Goal: Task Accomplishment & Management: Manage account settings

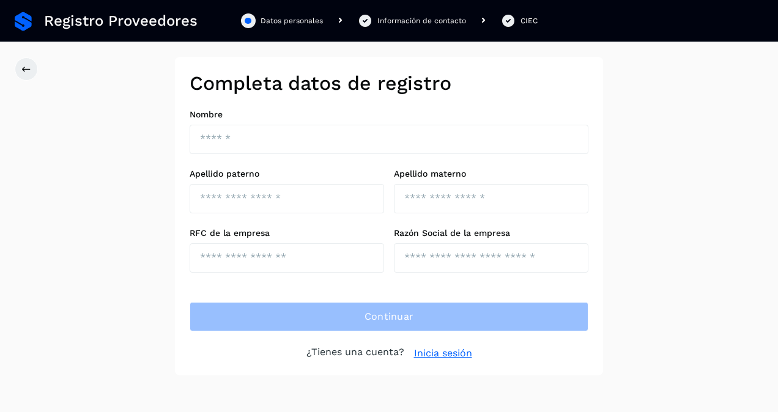
click at [420, 349] on link "Inicia sesión" at bounding box center [443, 353] width 58 height 15
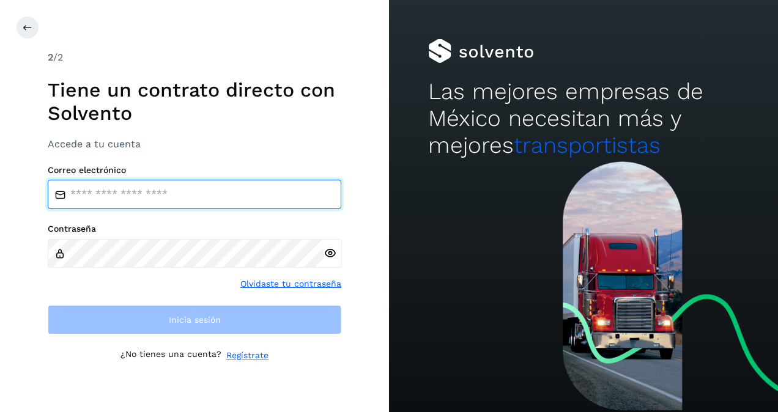
click at [201, 205] on input "email" at bounding box center [194, 194] width 293 height 29
type input "**********"
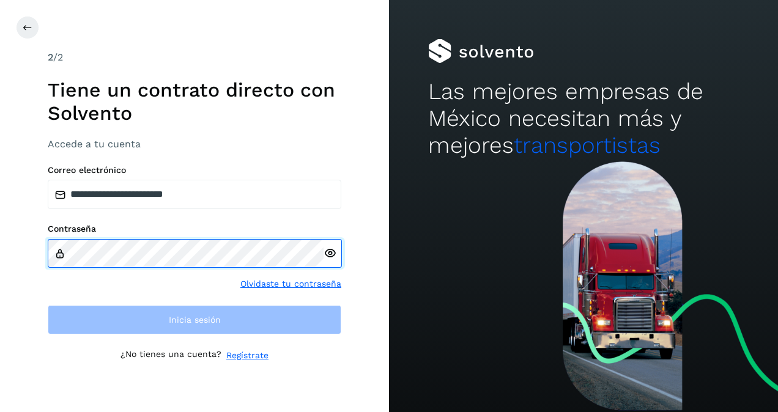
click at [0, 231] on html "**********" at bounding box center [389, 206] width 778 height 412
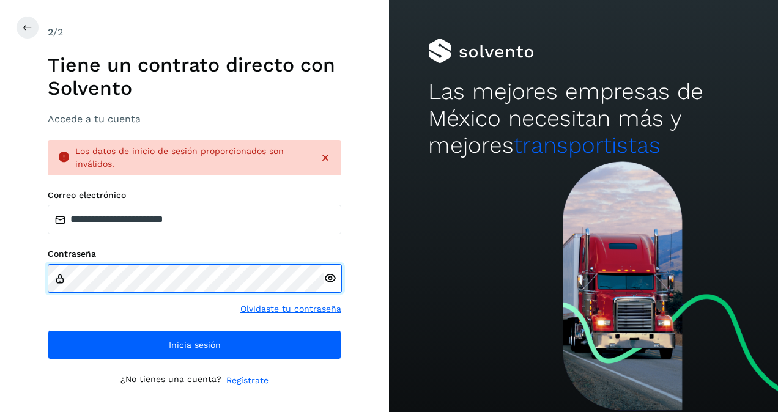
click at [3, 257] on div "**********" at bounding box center [194, 206] width 389 height 412
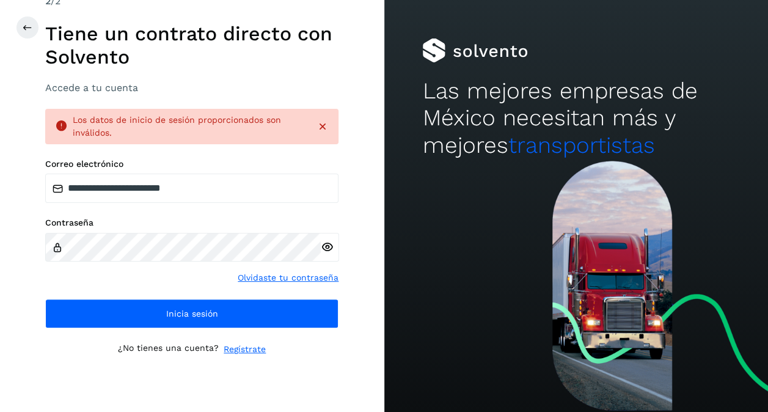
click at [240, 328] on div "**********" at bounding box center [191, 206] width 293 height 425
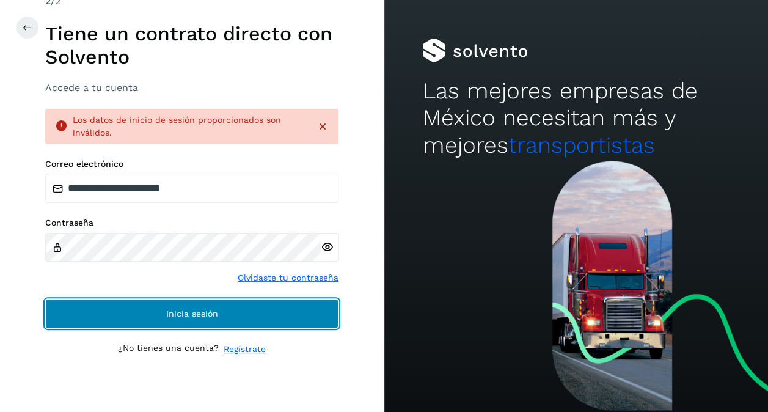
click at [251, 317] on button "Inicia sesión" at bounding box center [191, 313] width 293 height 29
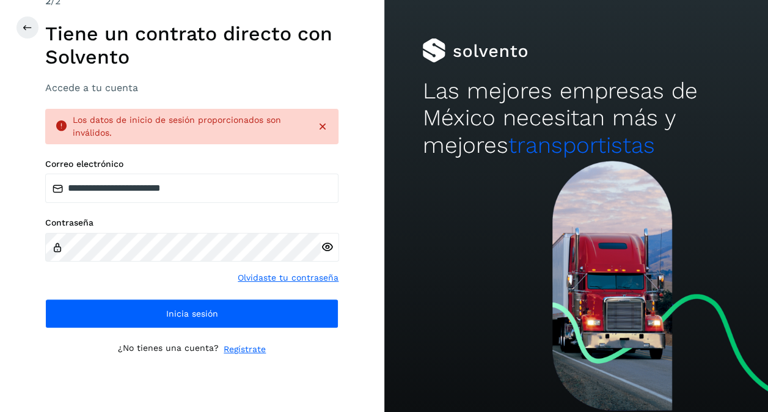
click at [323, 246] on icon at bounding box center [327, 247] width 13 height 13
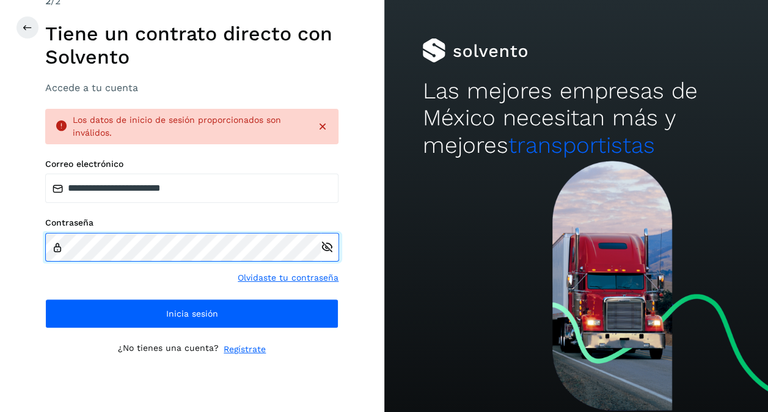
click at [0, 278] on html "**********" at bounding box center [384, 206] width 768 height 412
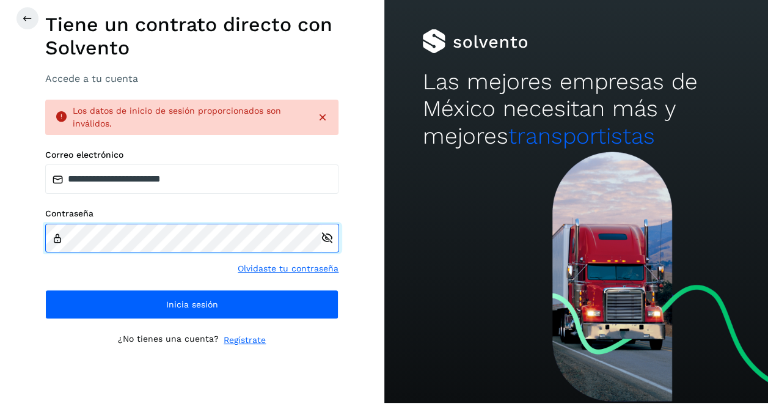
click at [0, 245] on html "**********" at bounding box center [384, 197] width 768 height 412
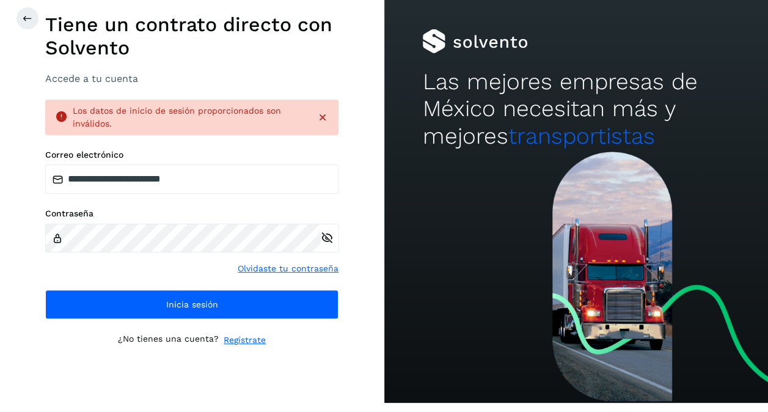
click at [288, 274] on link "Olvidaste tu contraseña" at bounding box center [288, 268] width 101 height 13
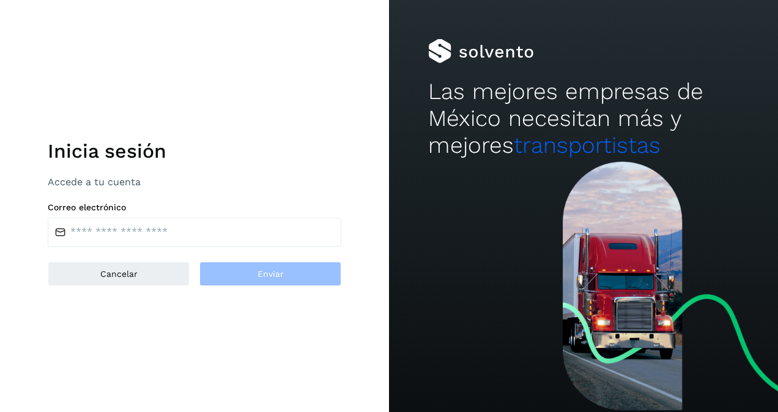
click at [91, 258] on div "Inicia sesión Accede a tu cuenta Correo electrónico Cancelar Enviar" at bounding box center [194, 206] width 293 height 160
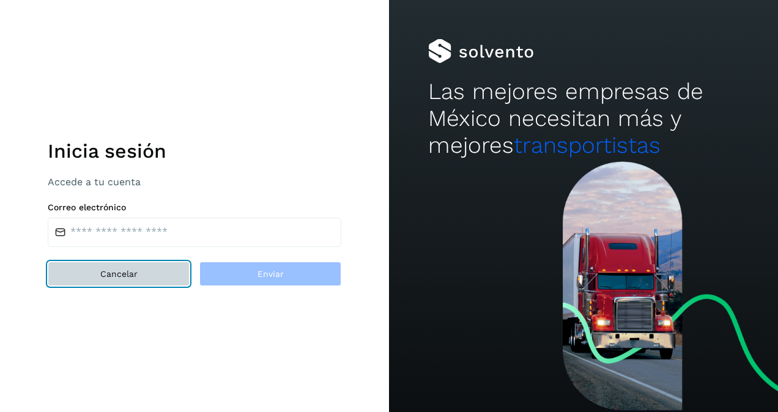
click at [98, 270] on button "Cancelar" at bounding box center [119, 274] width 142 height 24
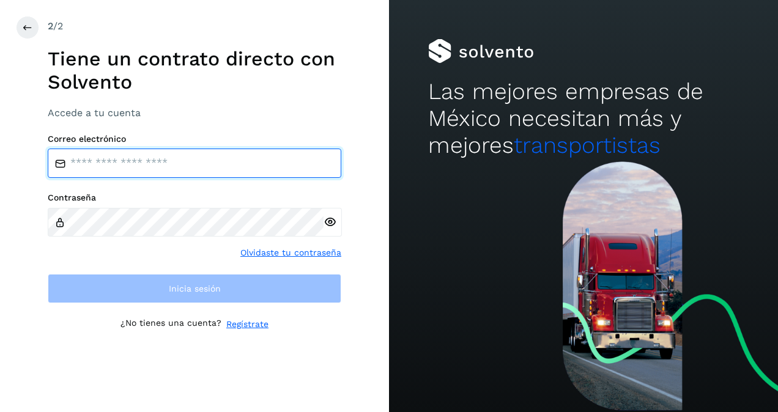
click at [152, 167] on input "email" at bounding box center [194, 163] width 293 height 29
type input "**********"
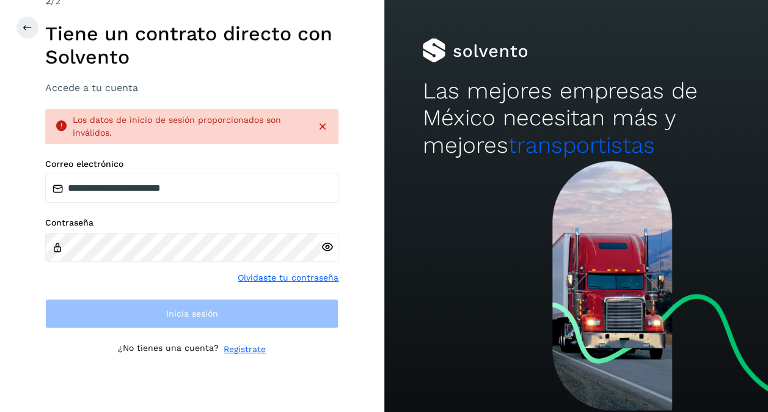
click at [277, 284] on link "Olvidaste tu contraseña" at bounding box center [288, 277] width 101 height 13
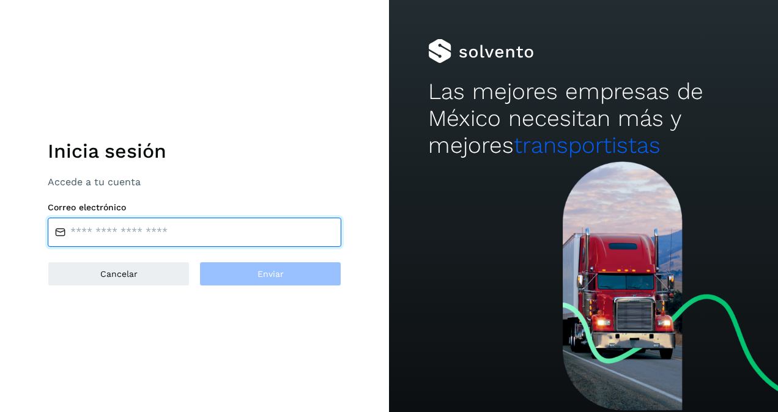
click at [124, 242] on input "email" at bounding box center [194, 232] width 293 height 29
type input "**********"
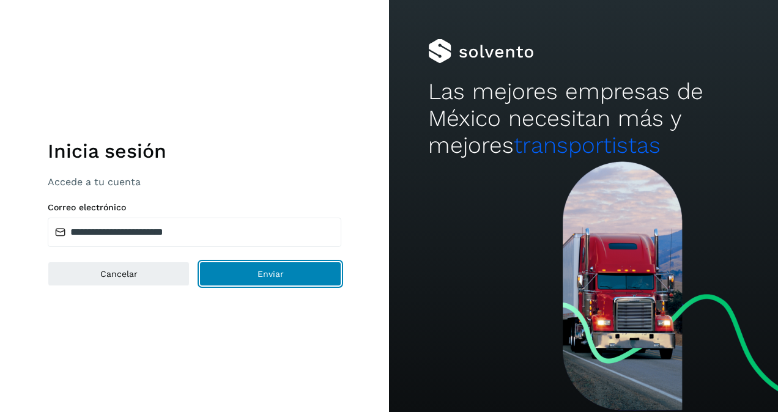
click at [255, 271] on button "Enviar" at bounding box center [270, 274] width 142 height 24
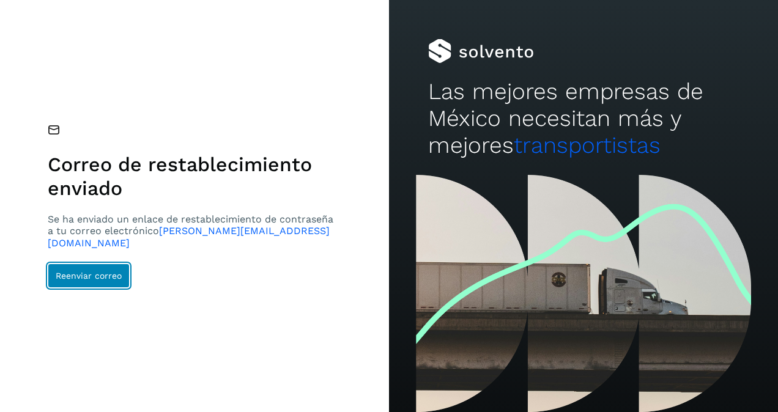
click at [110, 274] on button "Reenviar correo" at bounding box center [89, 275] width 82 height 24
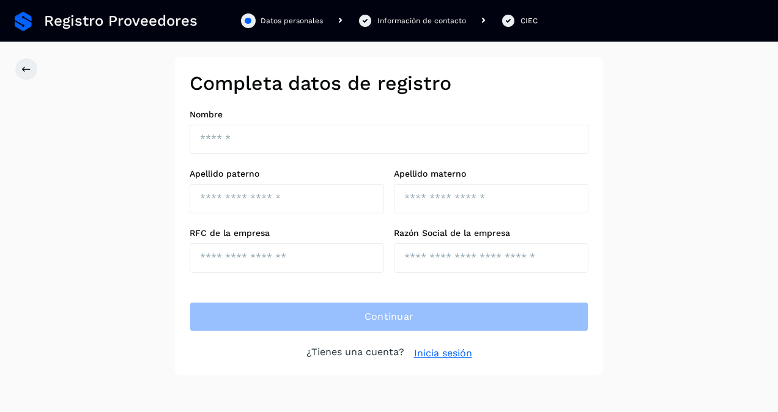
click at [465, 331] on div "Continuar ¿Tienes una cuenta? Inicia sesión" at bounding box center [388, 331] width 399 height 59
click at [444, 367] on div "Completa datos de registro Nombre Apellido paterno Apellido materno RFC de la e…" at bounding box center [389, 216] width 428 height 318
click at [440, 350] on link "Inicia sesión" at bounding box center [443, 353] width 58 height 15
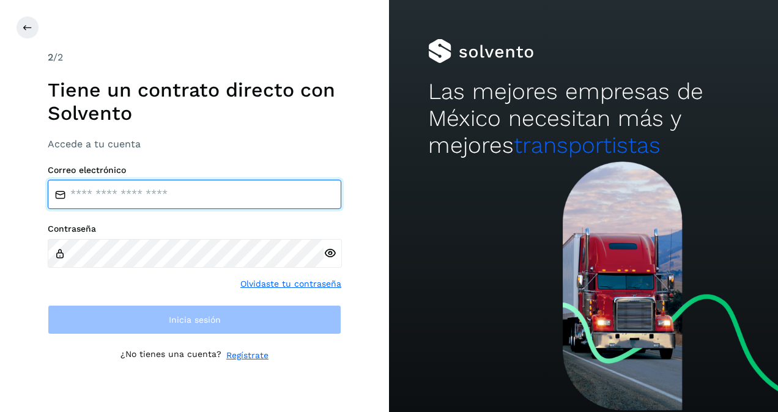
click at [193, 201] on input "email" at bounding box center [194, 194] width 293 height 29
type input "**********"
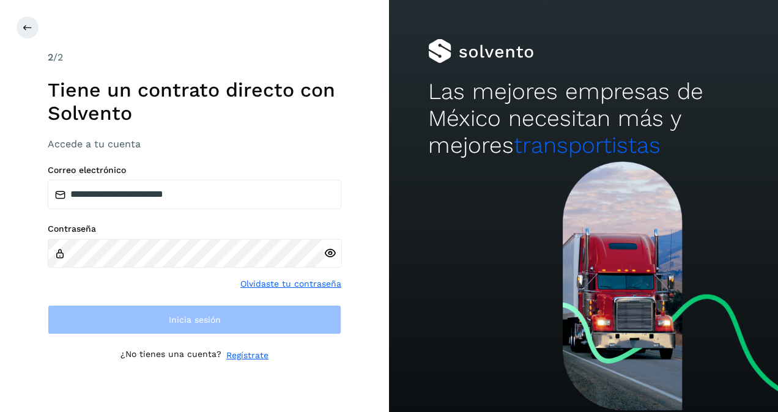
click at [289, 281] on div "Contraseña Olvidaste tu contraseña" at bounding box center [194, 257] width 293 height 67
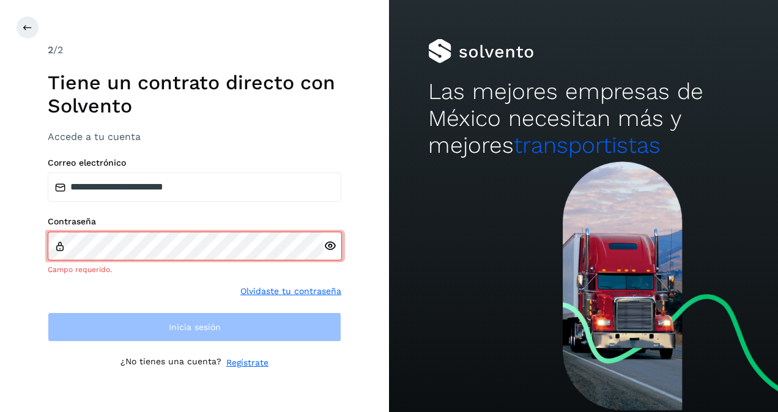
click at [282, 293] on link "Olvidaste tu contraseña" at bounding box center [290, 291] width 101 height 13
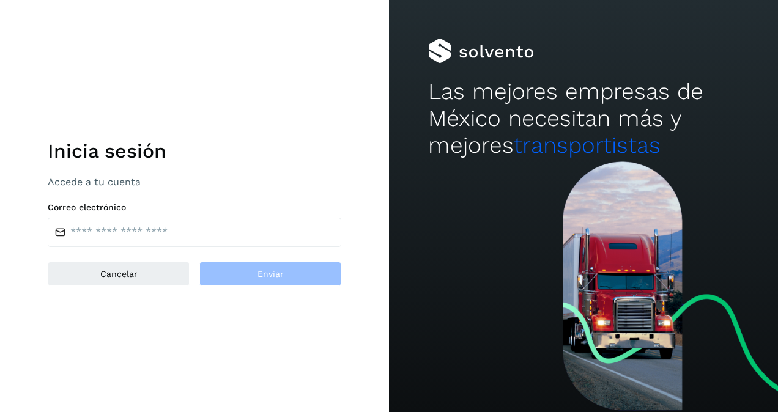
click at [185, 251] on div "Inicia sesión Accede a tu cuenta Correo electrónico Cancelar Enviar" at bounding box center [194, 206] width 293 height 160
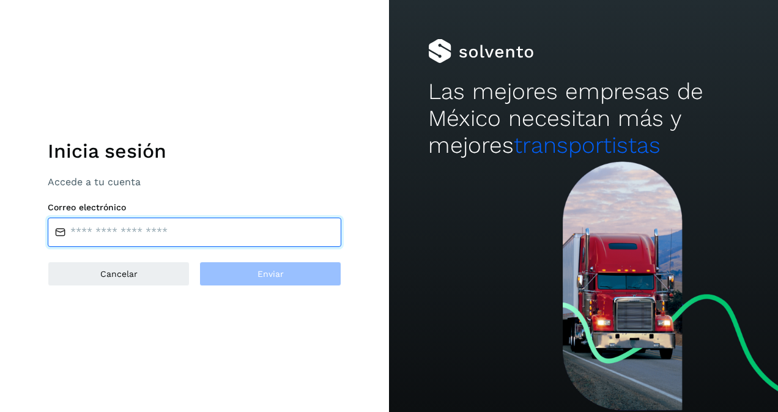
click at [172, 236] on input "email" at bounding box center [194, 232] width 293 height 29
type input "**********"
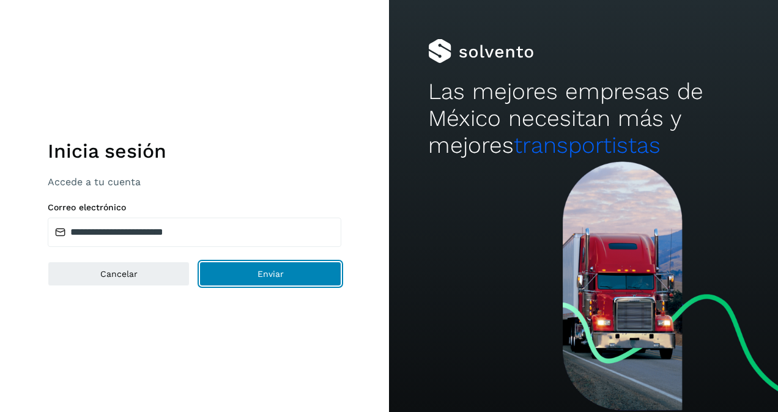
click at [249, 264] on button "Enviar" at bounding box center [270, 274] width 142 height 24
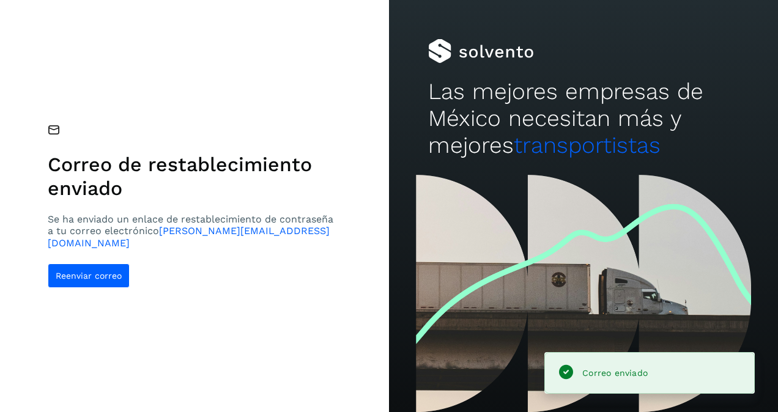
click at [243, 240] on span "[PERSON_NAME][EMAIL_ADDRESS][DOMAIN_NAME]" at bounding box center [189, 236] width 282 height 23
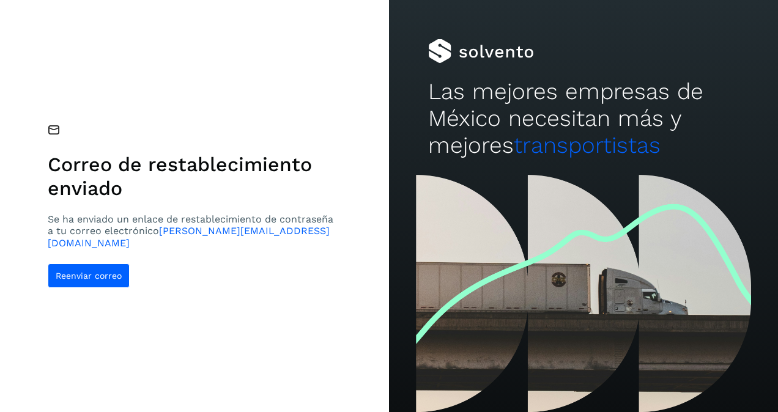
click at [241, 268] on div "Reenviar correo" at bounding box center [194, 275] width 293 height 24
click at [257, 234] on span "[PERSON_NAME][EMAIL_ADDRESS][DOMAIN_NAME]" at bounding box center [189, 236] width 282 height 23
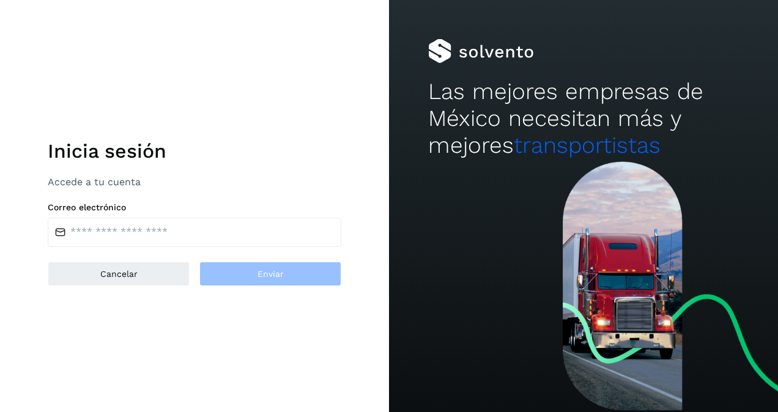
click at [125, 182] on p "Accede a tu cuenta" at bounding box center [194, 182] width 293 height 12
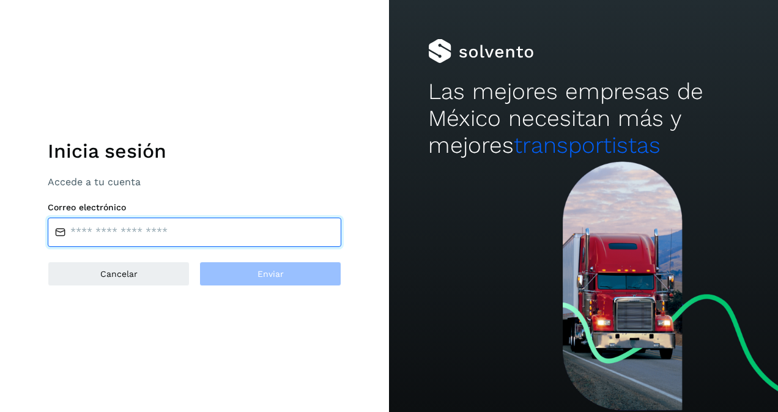
click at [171, 224] on input "email" at bounding box center [194, 232] width 293 height 29
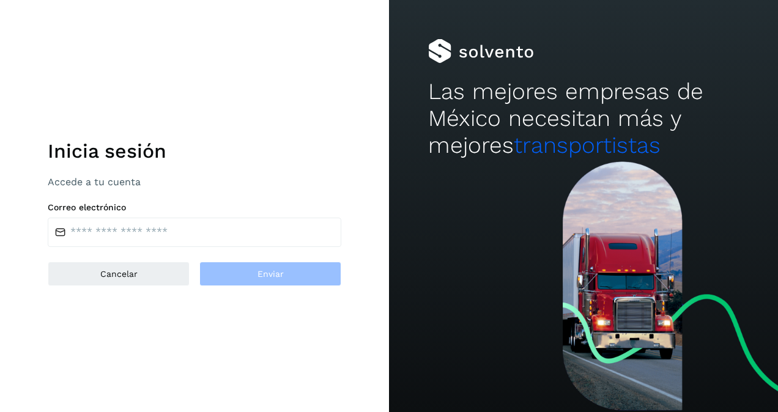
click at [148, 354] on div "Inicia sesión Accede a tu cuenta Correo electrónico Cancelar Enviar" at bounding box center [194, 206] width 389 height 412
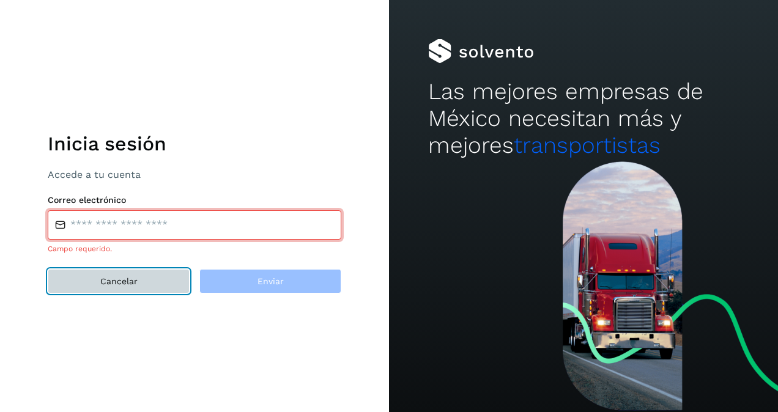
click at [122, 281] on span "Cancelar" at bounding box center [118, 281] width 37 height 9
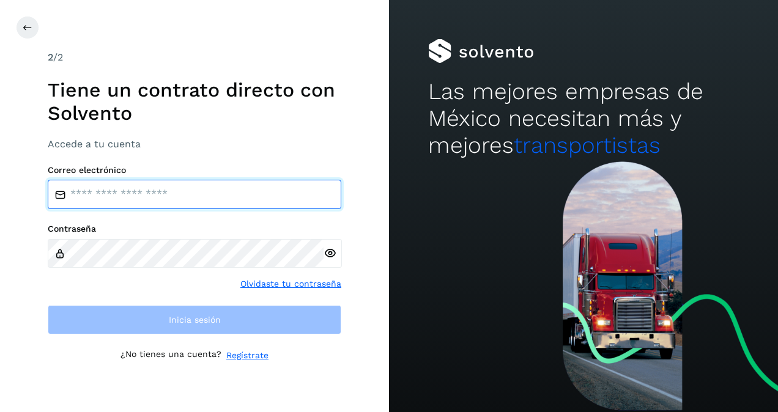
click at [194, 189] on input "email" at bounding box center [194, 194] width 293 height 29
type input "**********"
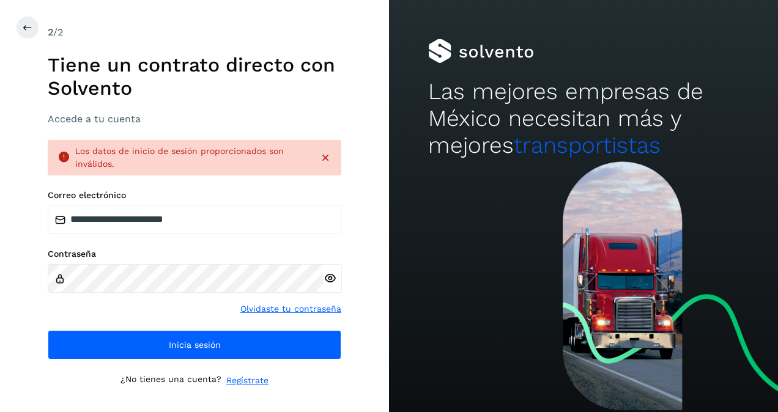
click at [326, 278] on icon at bounding box center [329, 278] width 13 height 13
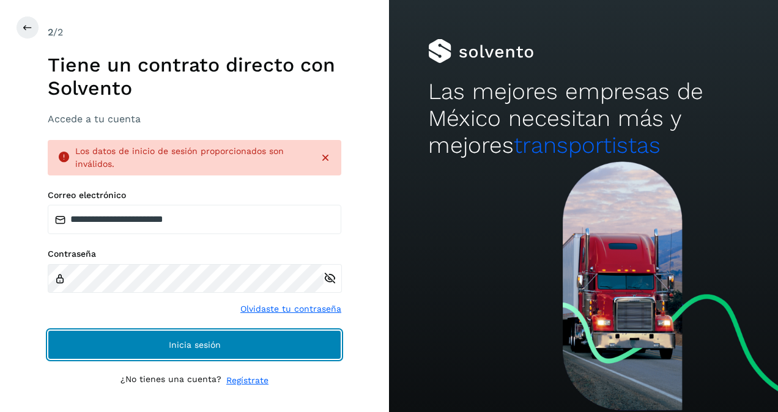
click at [238, 346] on button "Inicia sesión" at bounding box center [194, 344] width 293 height 29
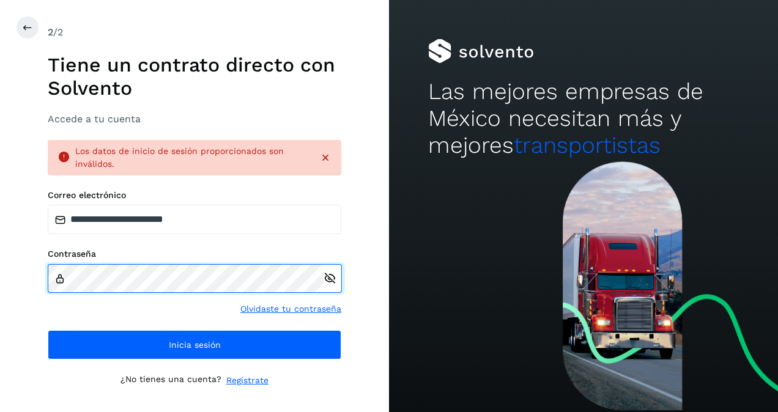
click at [0, 278] on html "**********" at bounding box center [389, 206] width 778 height 412
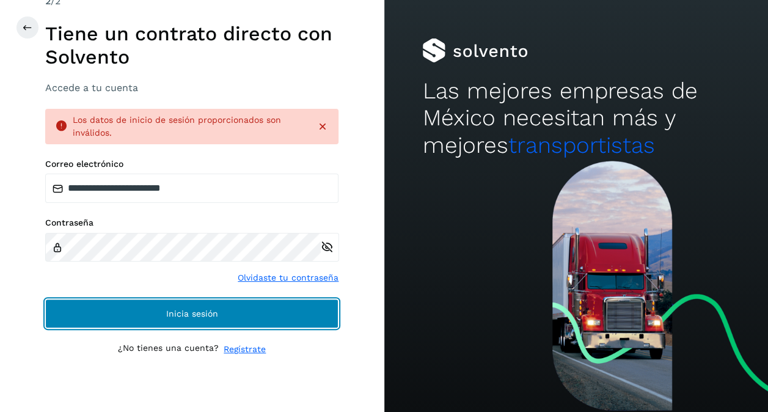
click at [226, 322] on button "Inicia sesión" at bounding box center [191, 313] width 293 height 29
click at [253, 300] on button "Inicia sesión" at bounding box center [191, 313] width 293 height 29
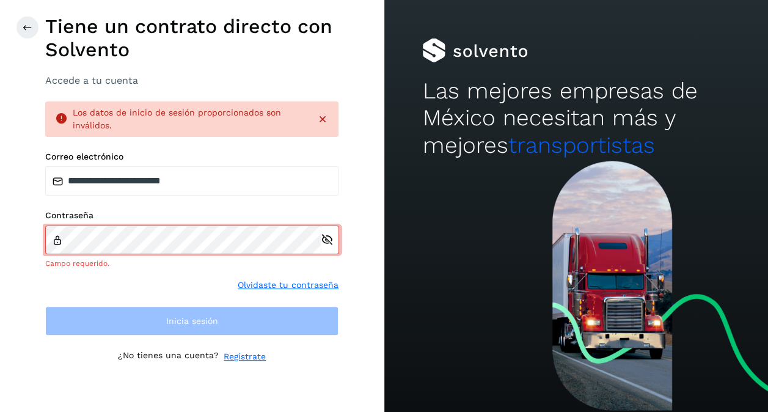
scroll to position [2, 0]
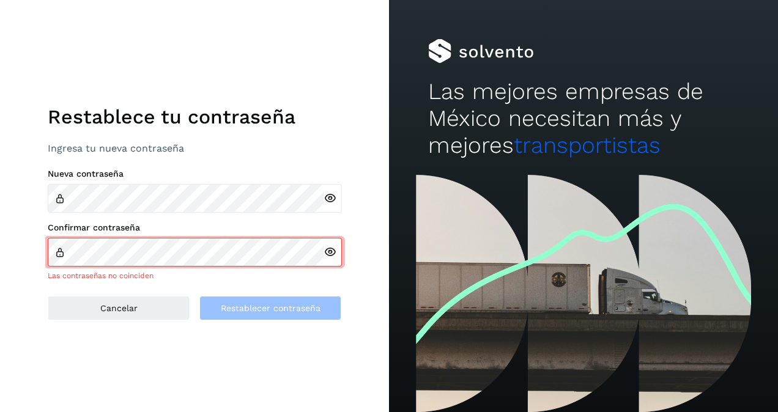
click at [326, 197] on icon at bounding box center [329, 198] width 13 height 13
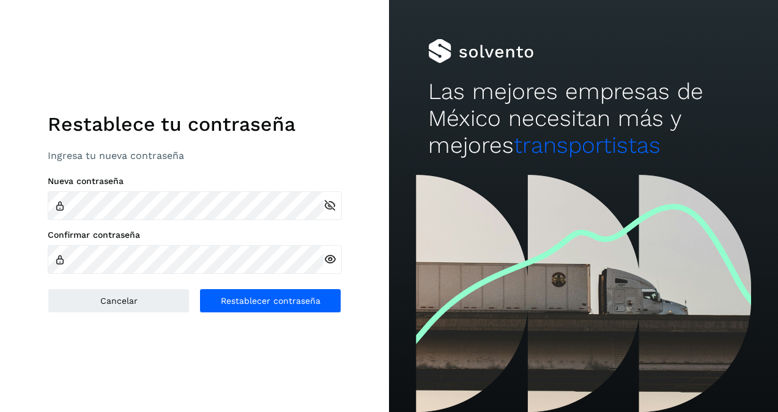
click at [326, 258] on icon at bounding box center [329, 259] width 13 height 13
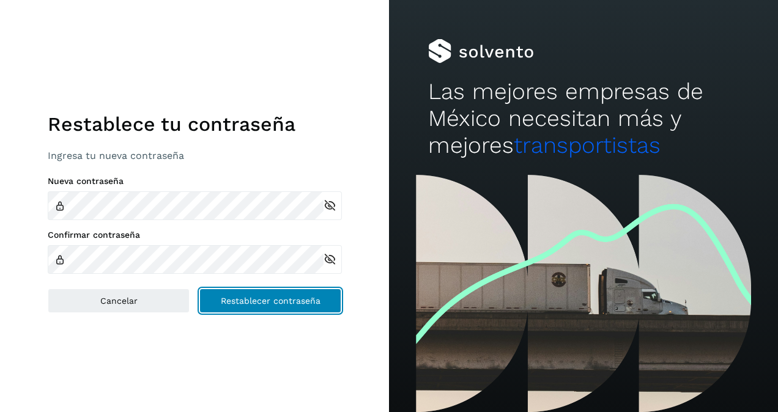
click at [276, 300] on span "Restablecer contraseña" at bounding box center [271, 300] width 100 height 9
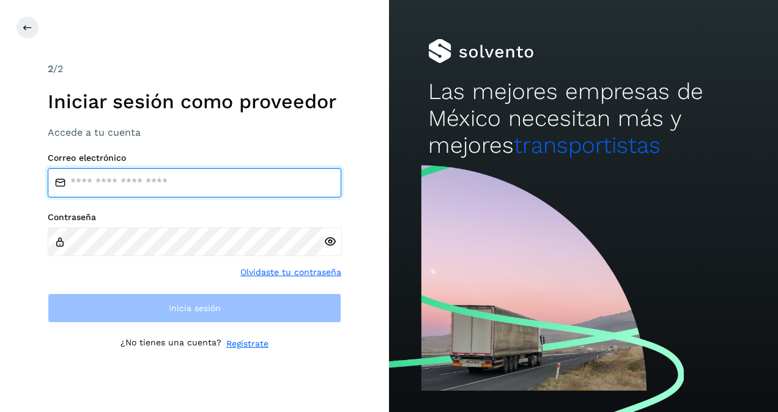
click at [231, 183] on input "email" at bounding box center [194, 182] width 293 height 29
type input "**********"
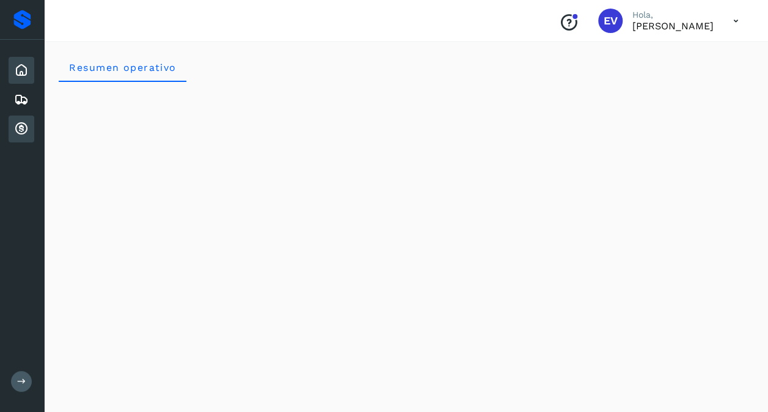
click at [20, 122] on icon at bounding box center [21, 129] width 15 height 15
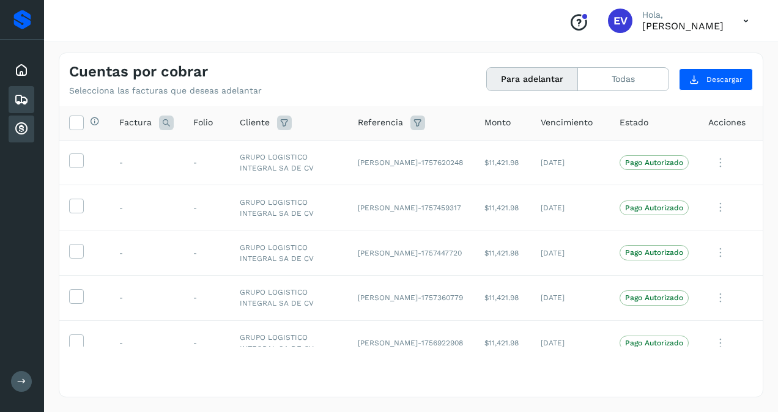
click at [17, 100] on icon at bounding box center [21, 99] width 15 height 15
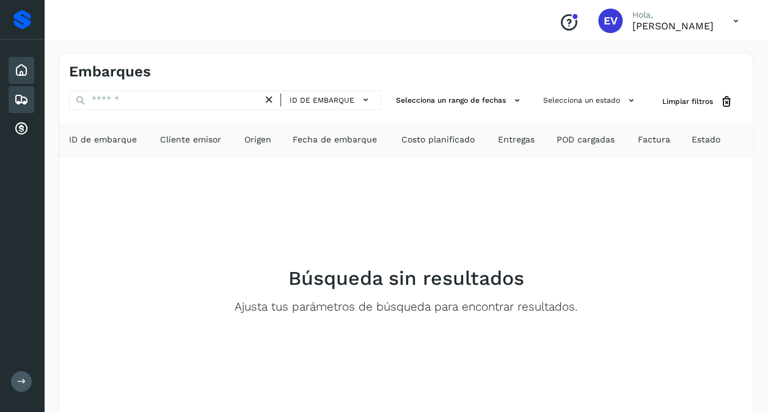
click at [27, 71] on icon at bounding box center [21, 70] width 15 height 15
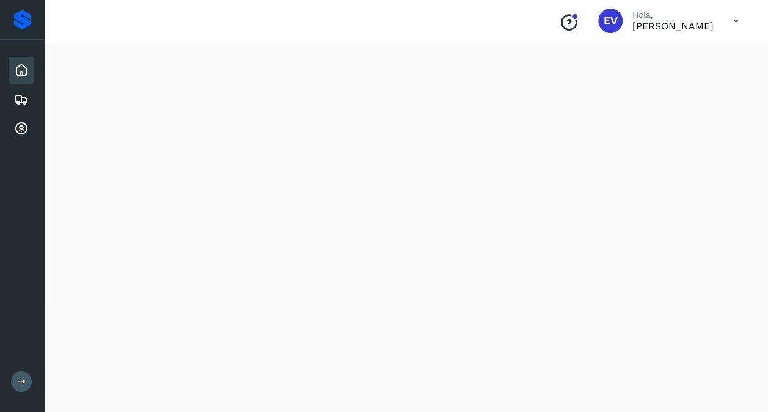
scroll to position [316, 0]
click at [27, 126] on icon at bounding box center [21, 129] width 15 height 15
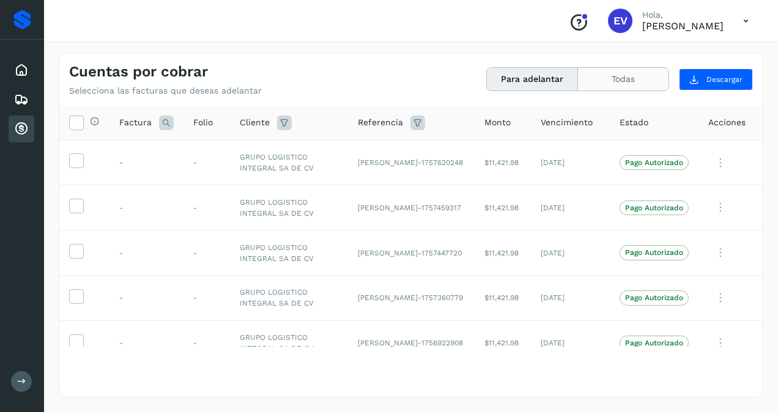
click at [633, 82] on button "Todas" at bounding box center [623, 79] width 90 height 23
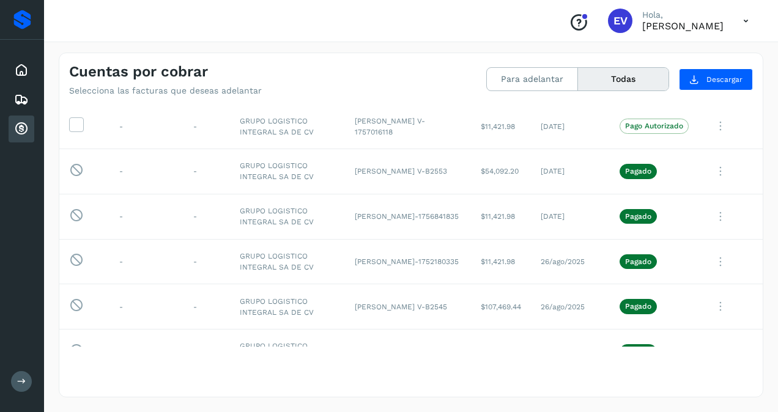
scroll to position [1255, 0]
click at [708, 161] on icon at bounding box center [720, 170] width 24 height 25
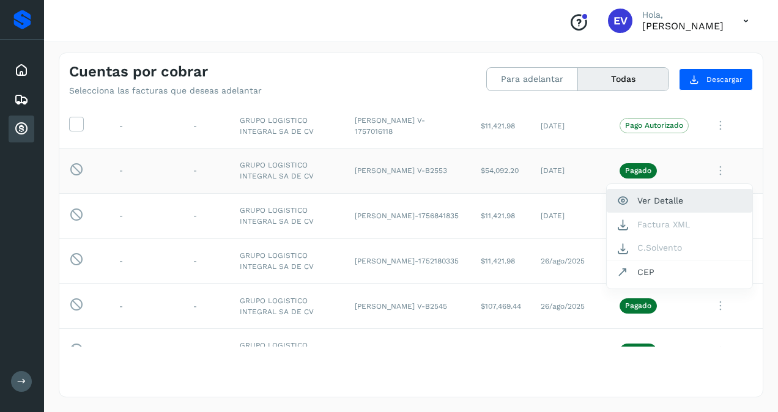
click at [678, 189] on button "Ver Detalle" at bounding box center [678, 201] width 145 height 24
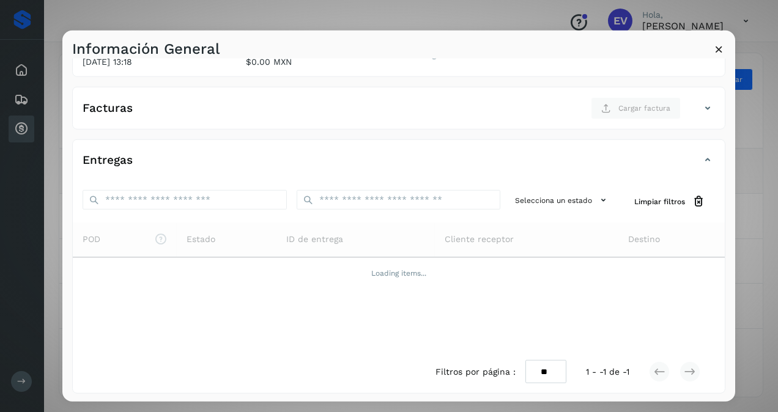
scroll to position [0, 0]
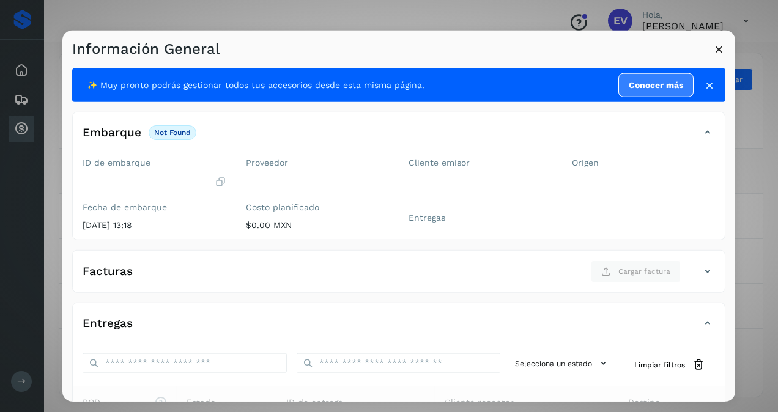
click at [717, 48] on icon at bounding box center [718, 49] width 13 height 13
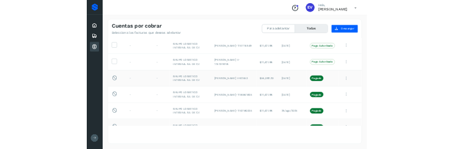
scroll to position [1209, 0]
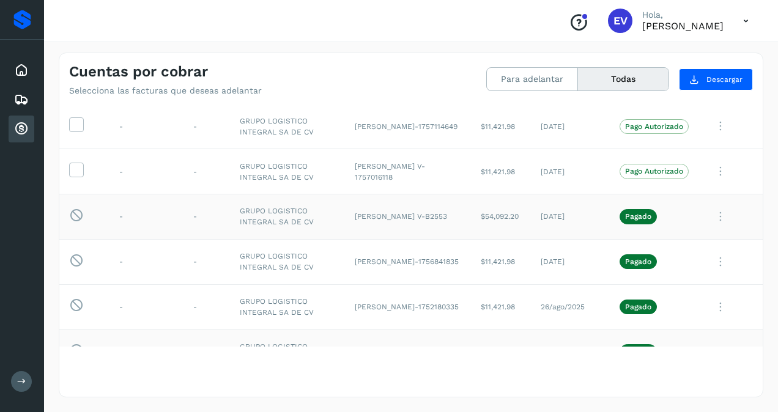
click at [735, 299] on div at bounding box center [730, 307] width 45 height 25
click at [399, 260] on td "ELIZABET V-1756841835" at bounding box center [408, 261] width 126 height 45
copy td "1756841835"
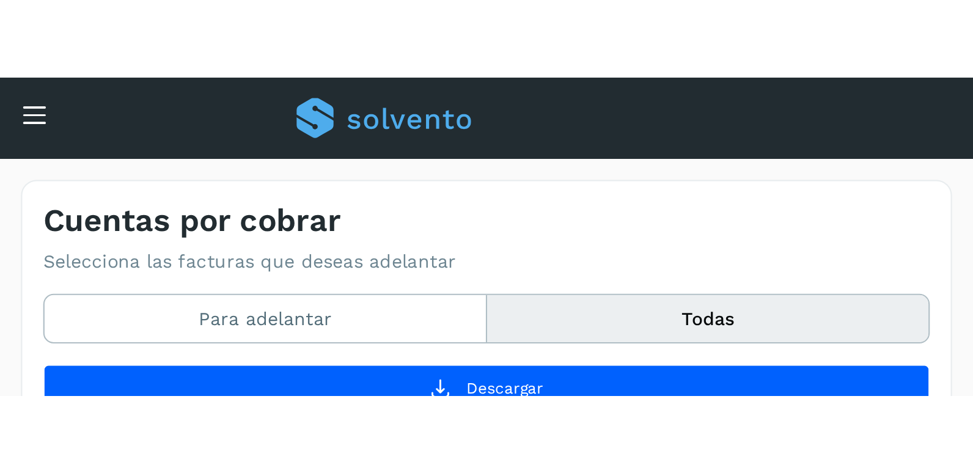
scroll to position [1715, 0]
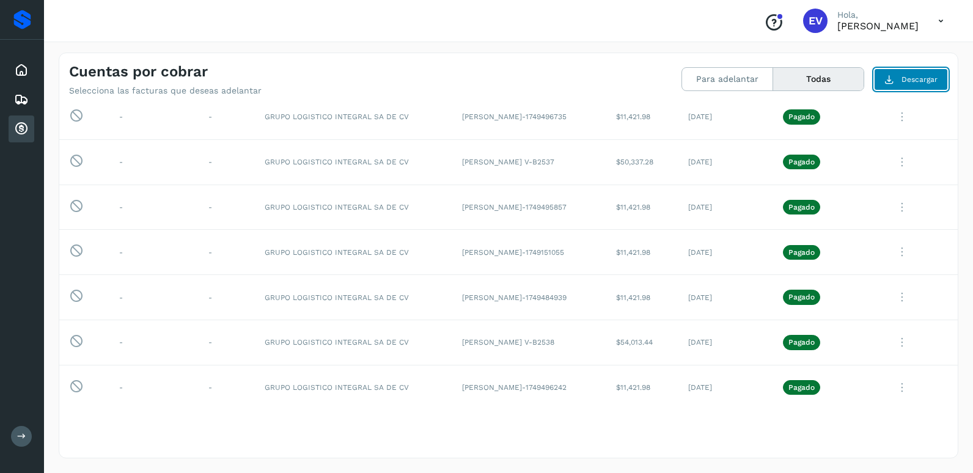
click at [777, 81] on span "Descargar" at bounding box center [920, 79] width 36 height 11
